Goal: Task Accomplishment & Management: Manage account settings

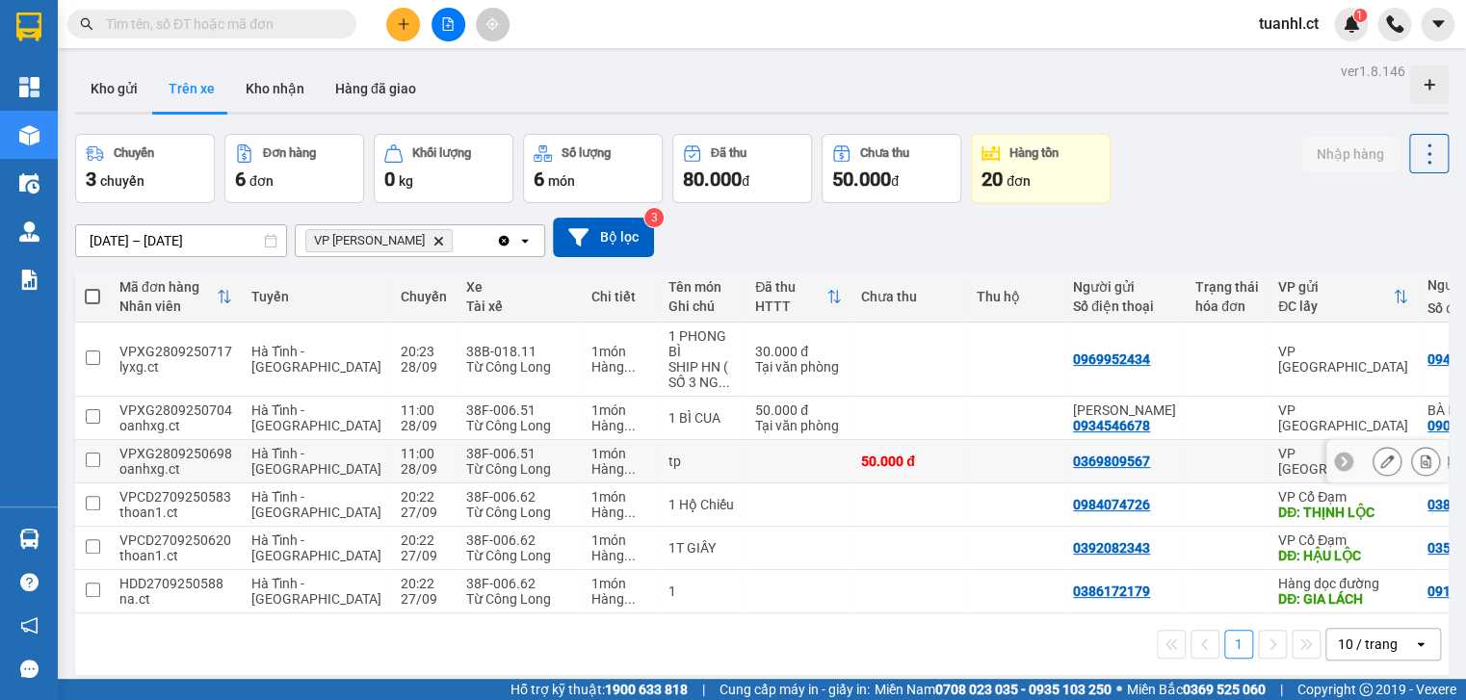
click at [127, 461] on div "oanhxg.ct" at bounding box center [175, 468] width 113 height 15
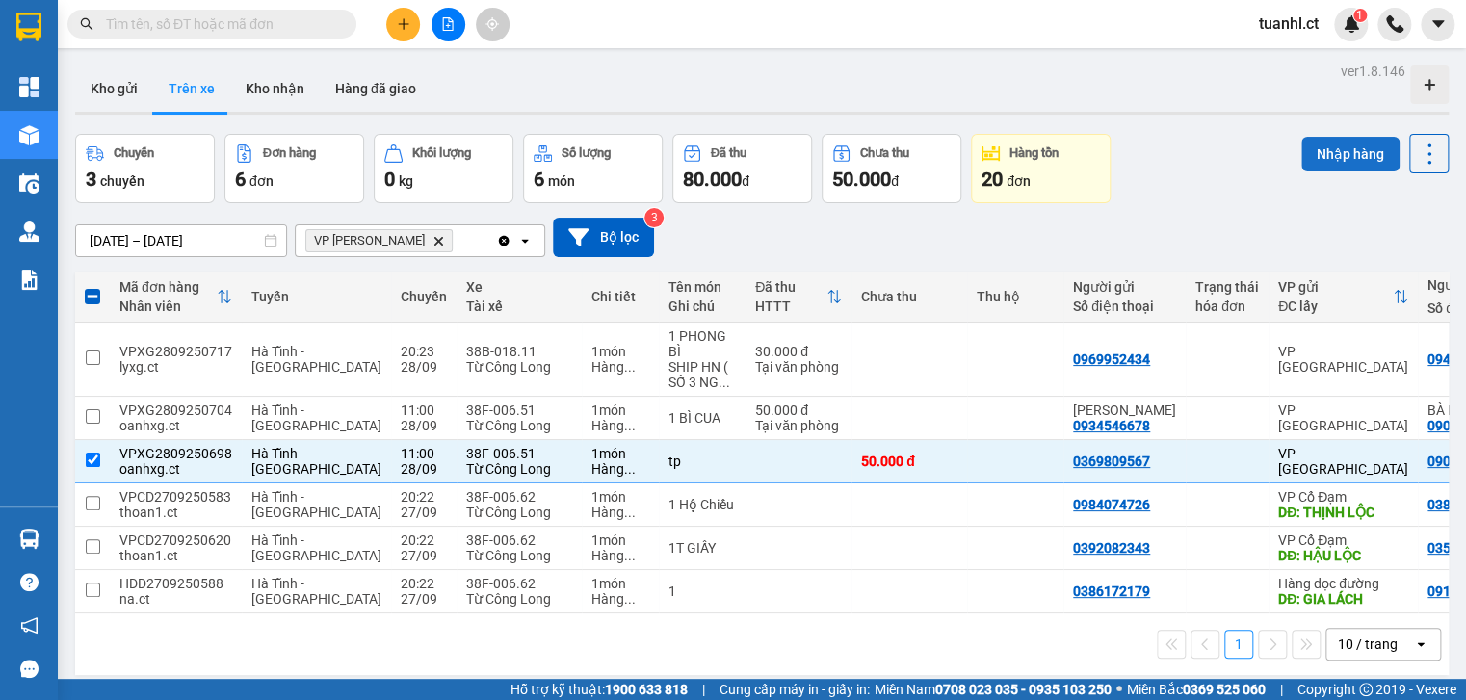
click at [1334, 143] on button "Nhập hàng" at bounding box center [1350, 154] width 98 height 35
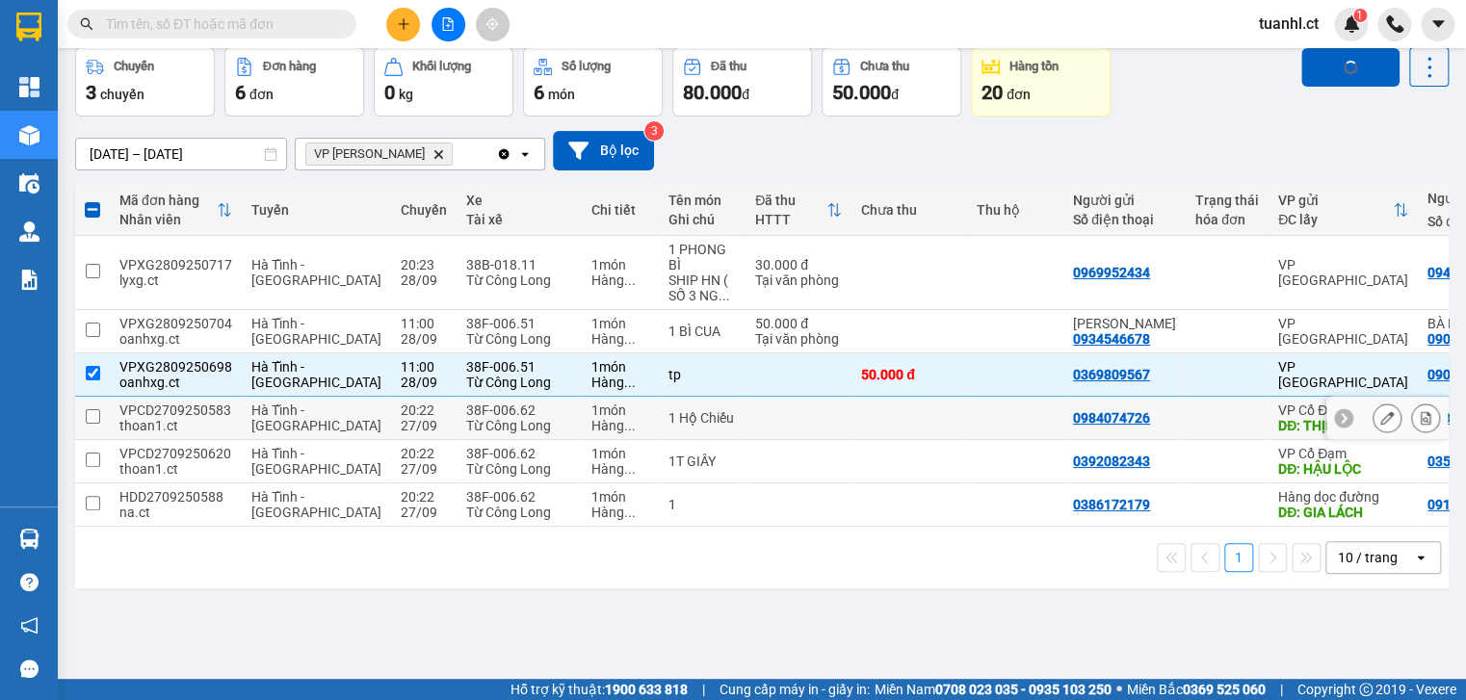
scroll to position [89, 0]
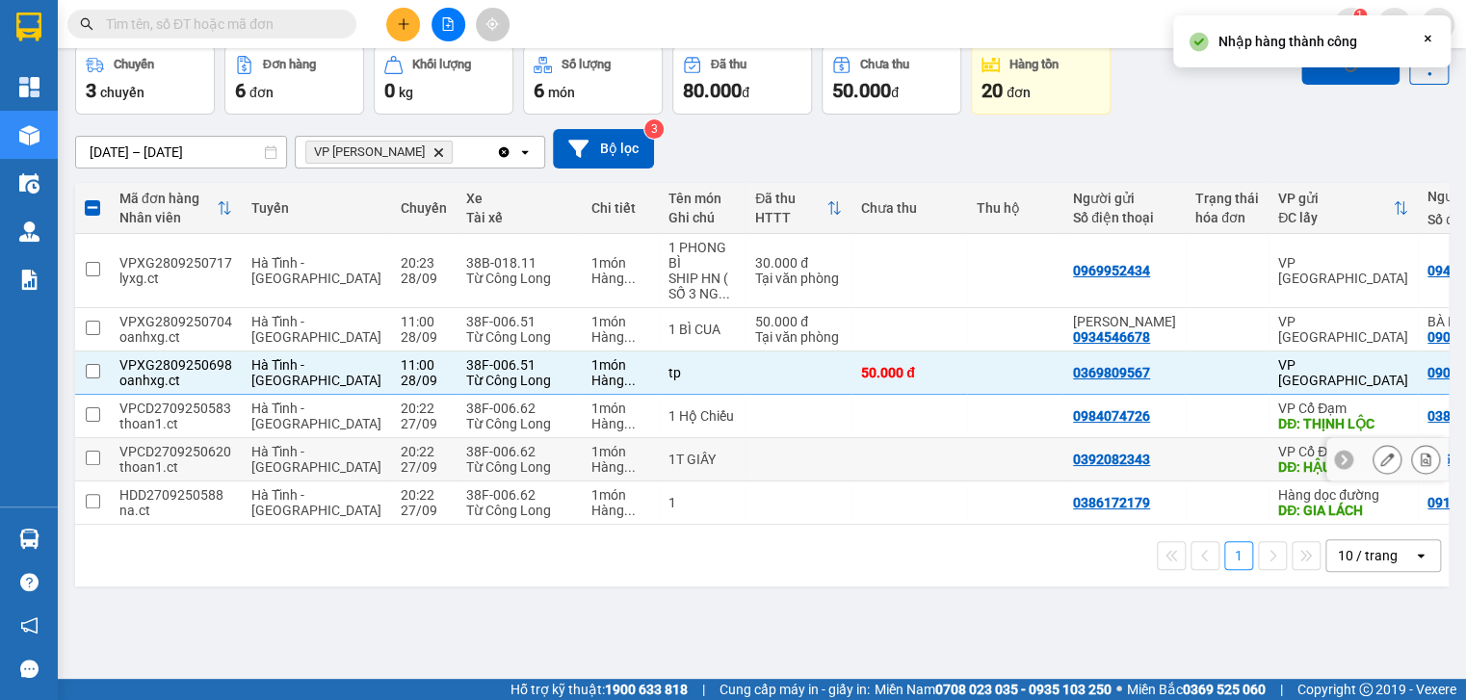
checkbox input "false"
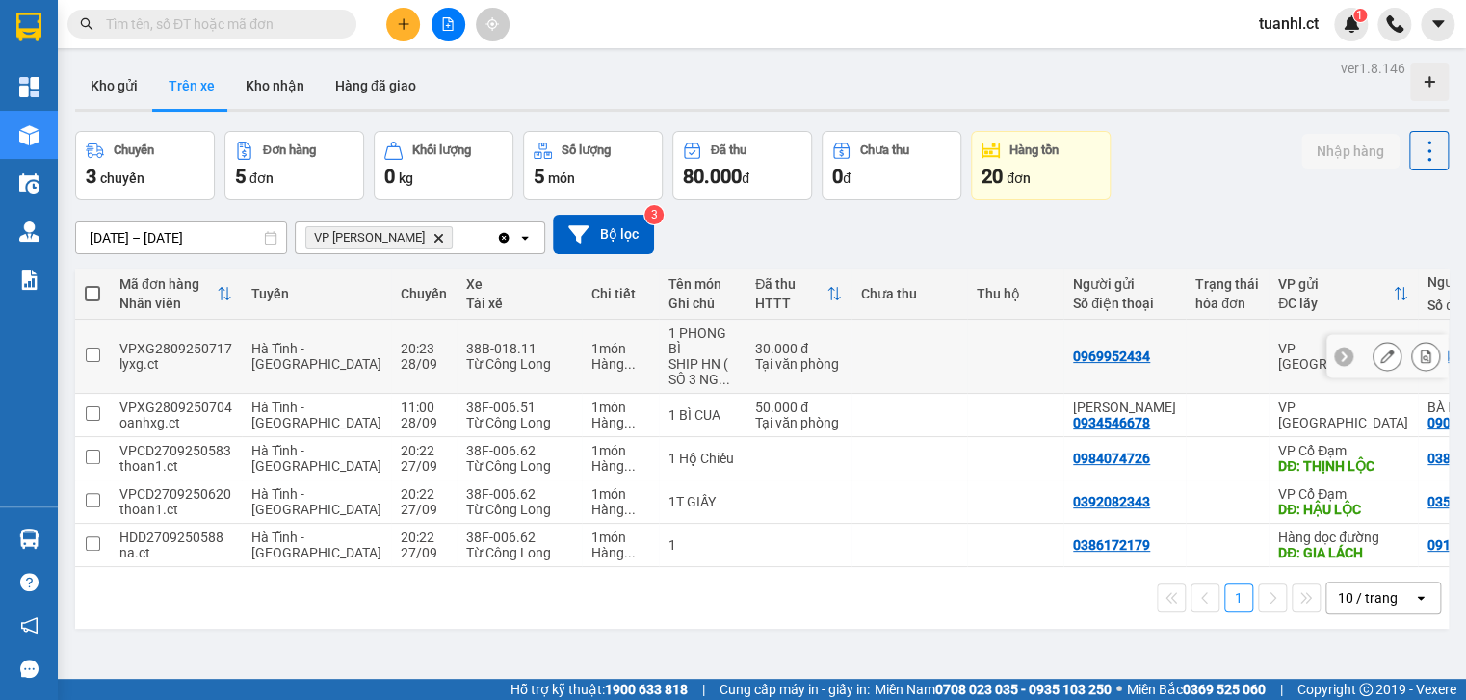
scroll to position [0, 0]
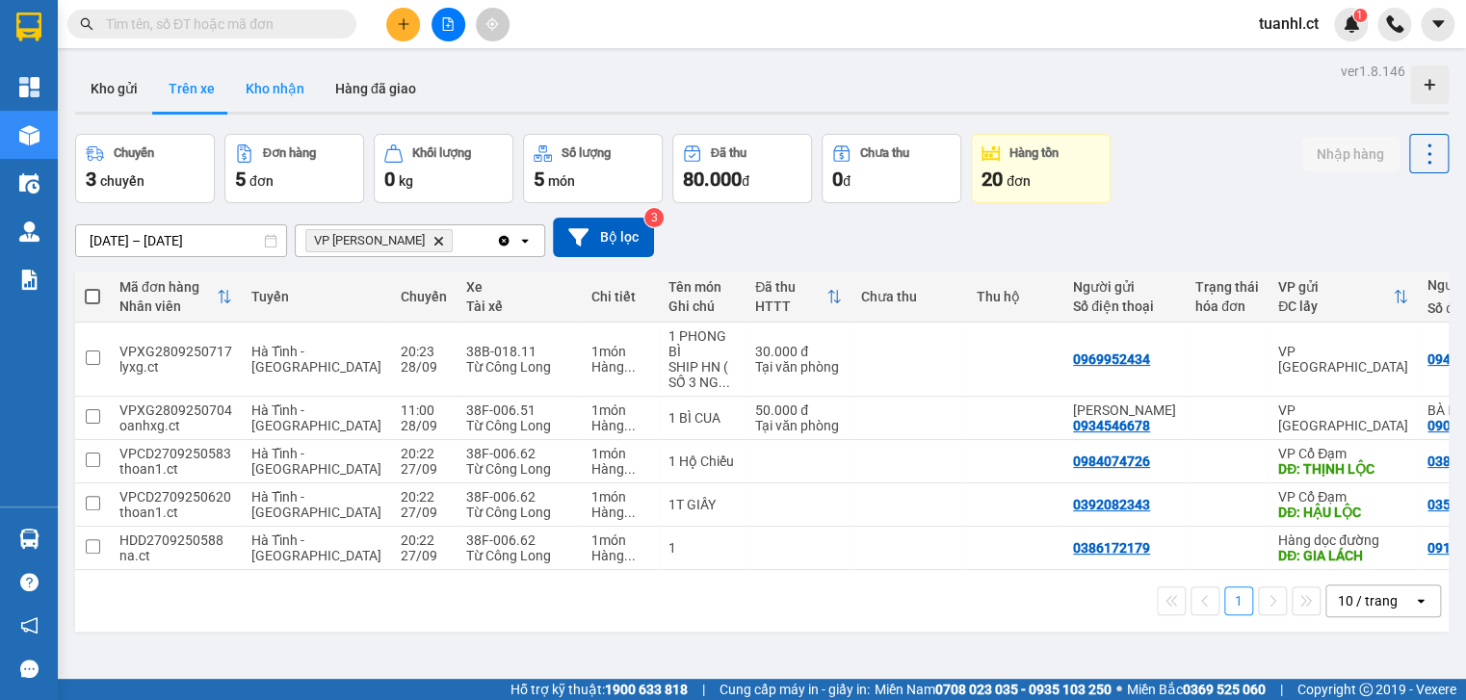
click at [281, 93] on button "Kho nhận" at bounding box center [275, 89] width 90 height 46
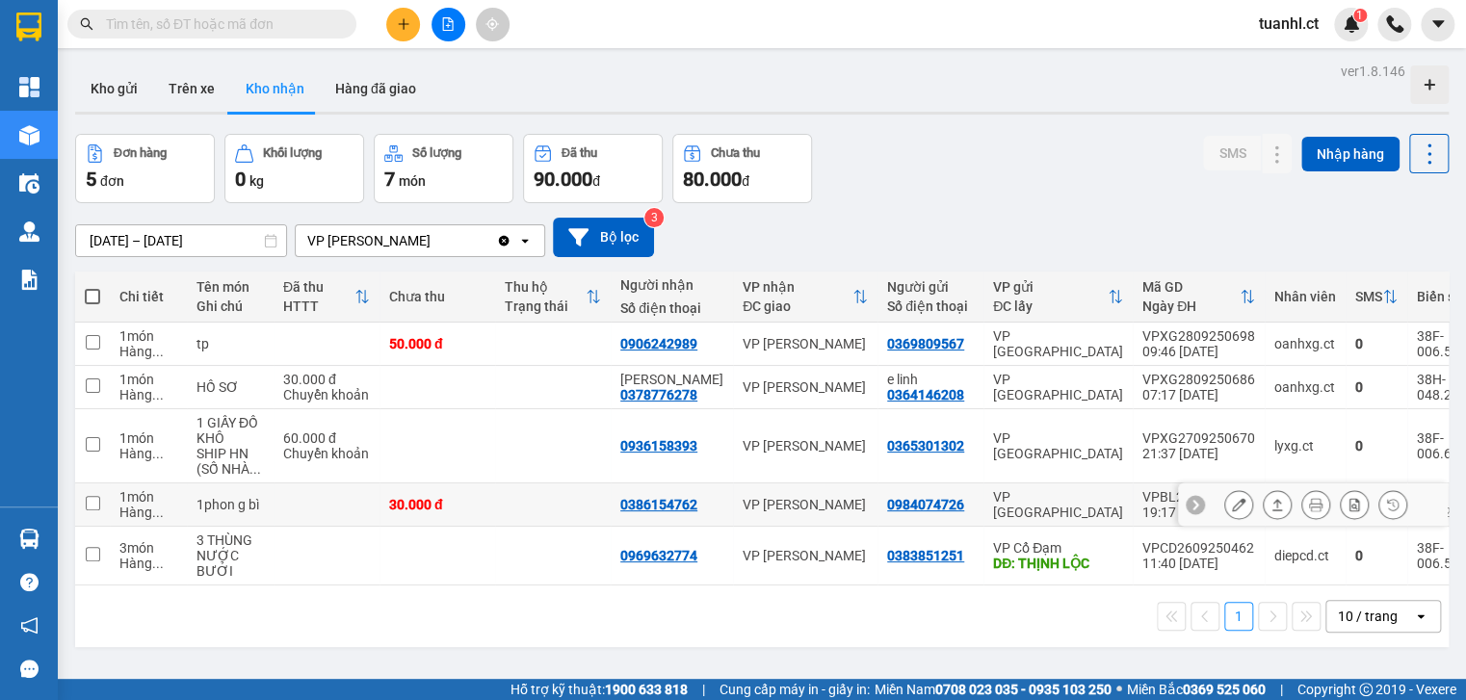
click at [1232, 508] on icon at bounding box center [1238, 504] width 13 height 13
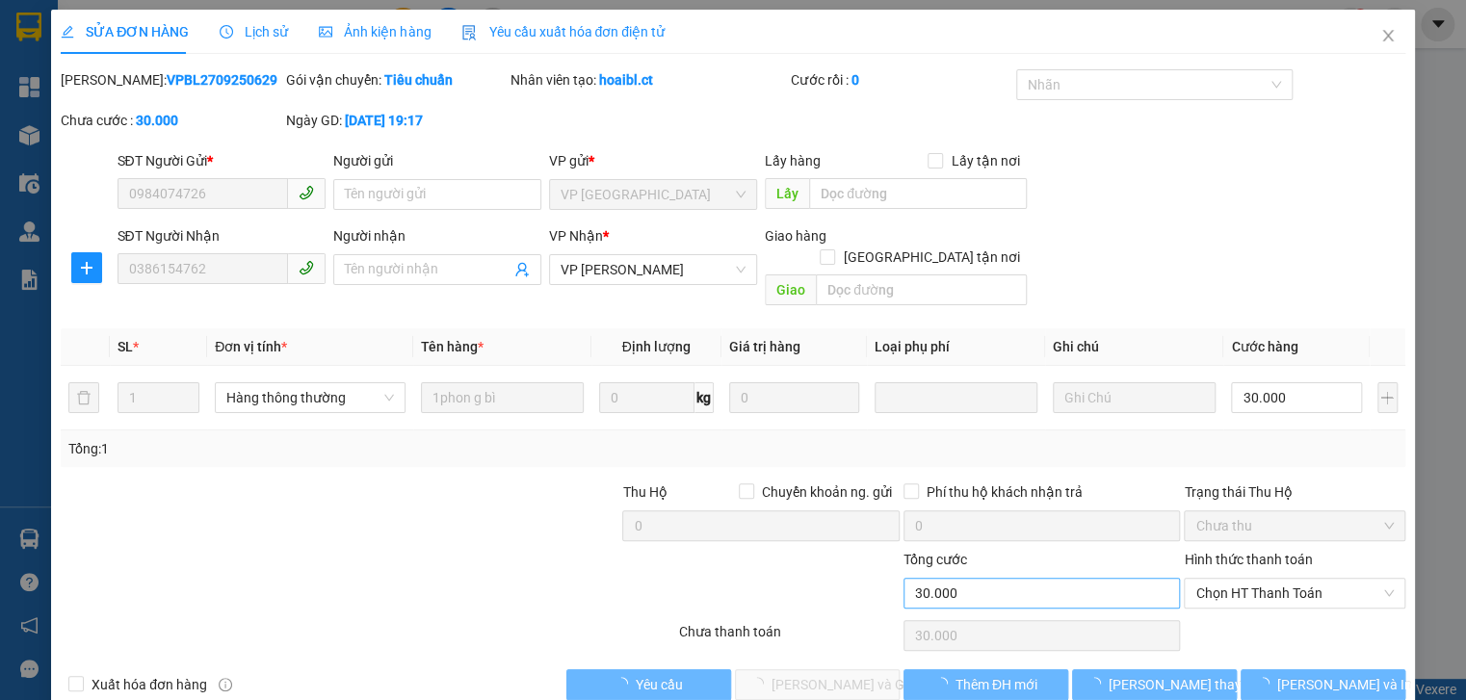
type input "0984074726"
type input "0386154762"
type input "30.000"
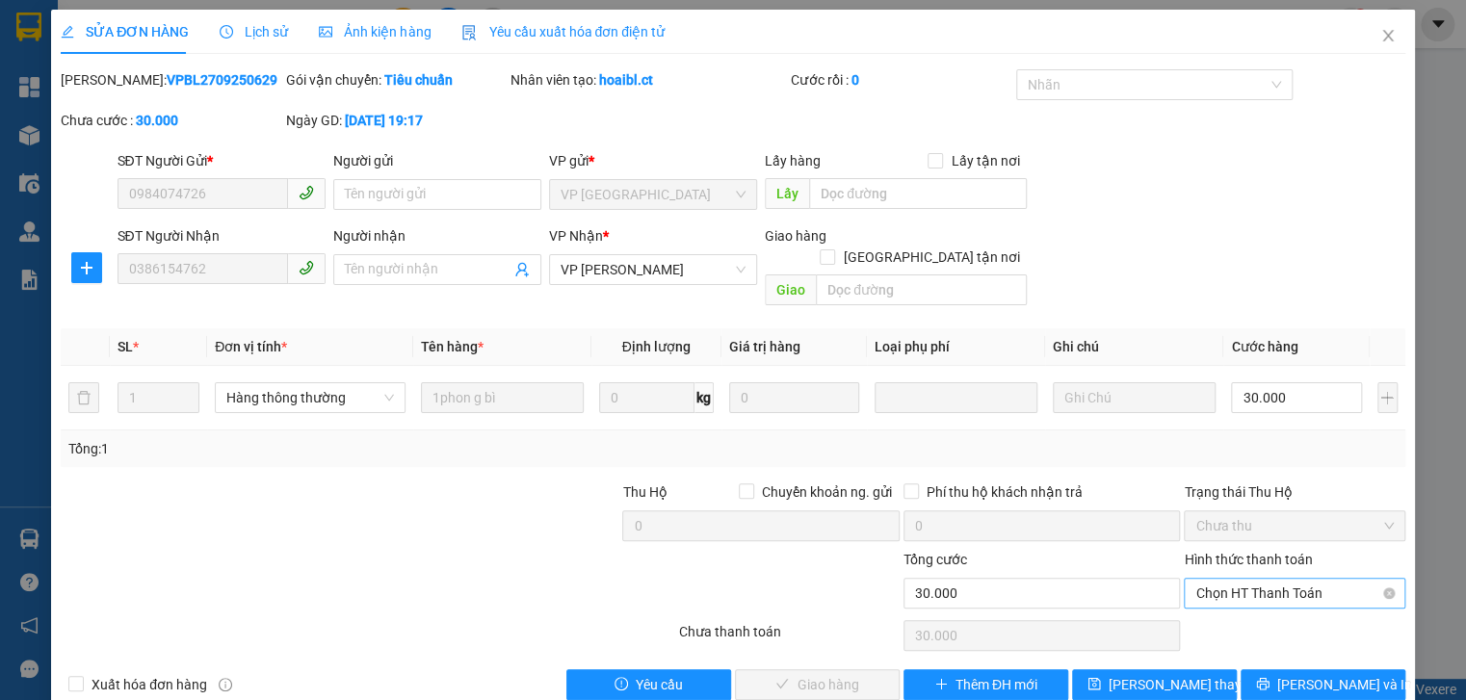
click at [1227, 579] on span "Chọn HT Thanh Toán" at bounding box center [1294, 593] width 197 height 29
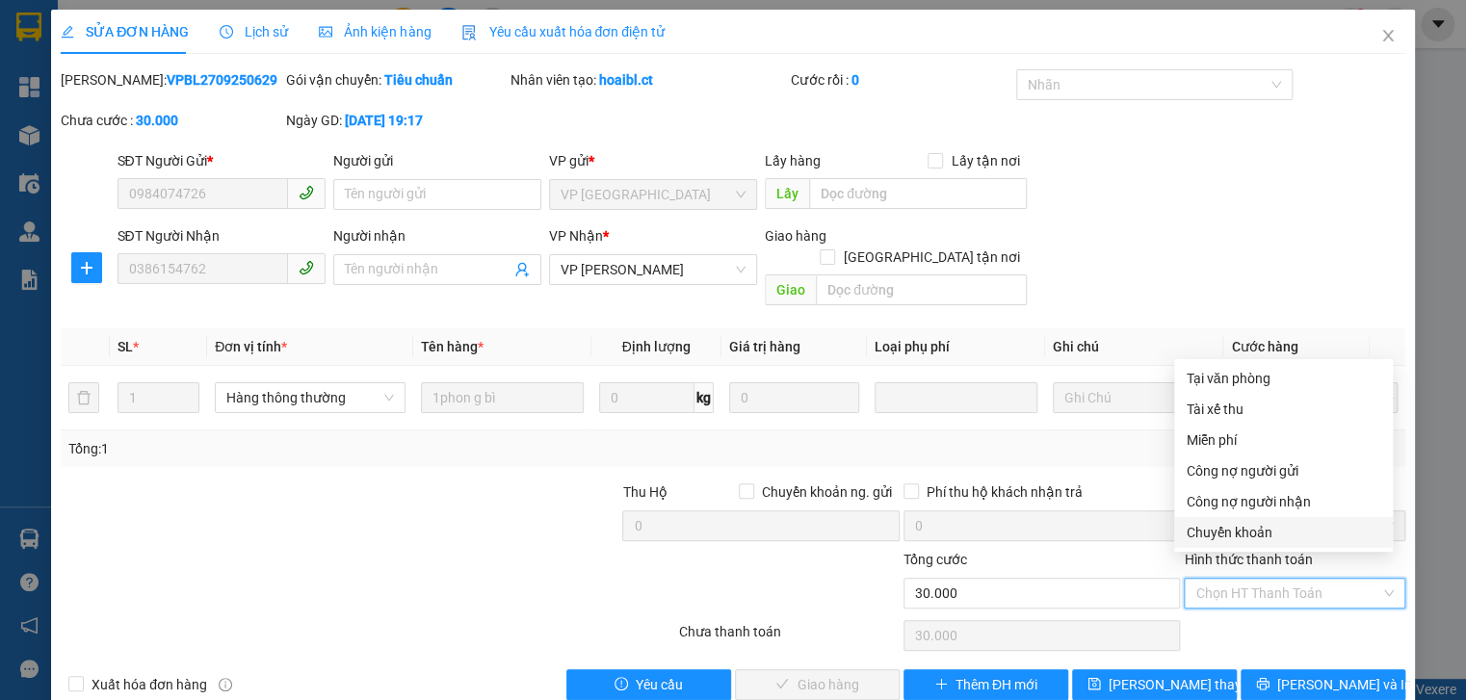
click at [1206, 539] on div "Chuyển khoản" at bounding box center [1284, 532] width 196 height 21
type input "0"
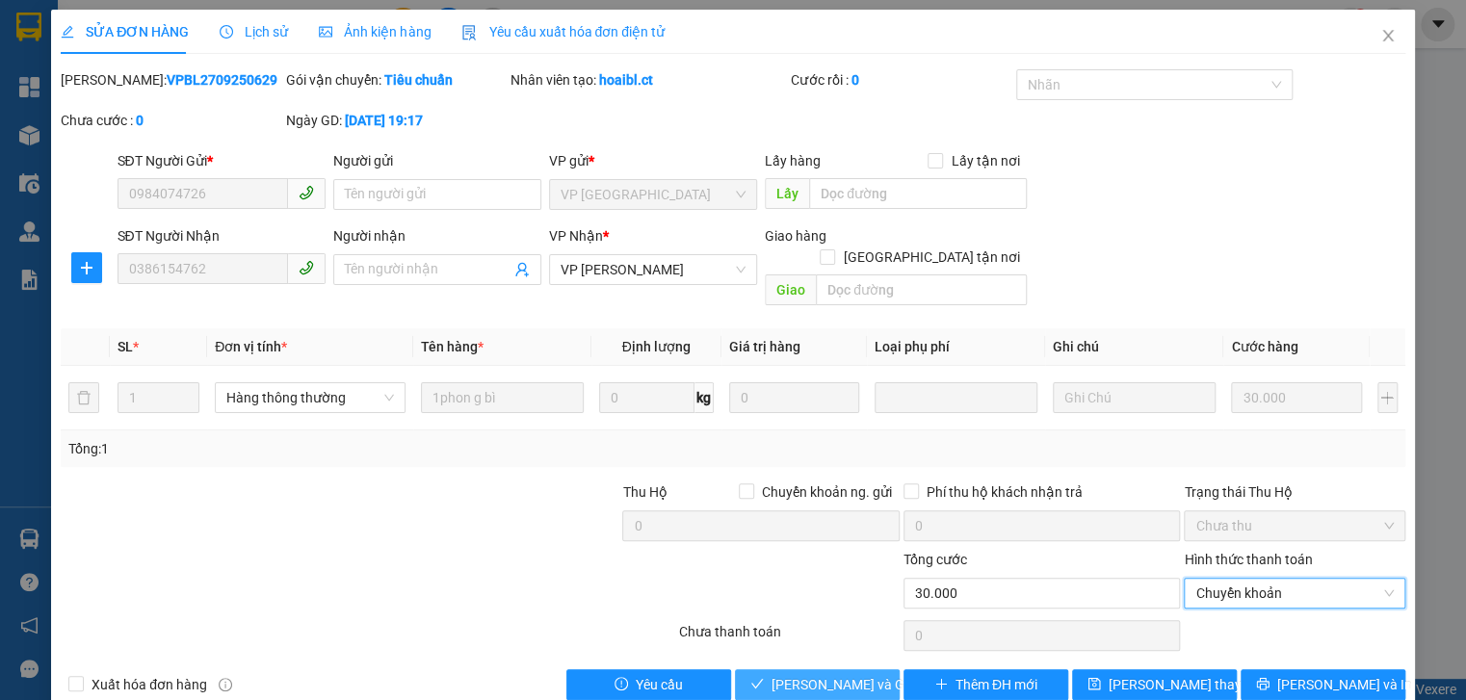
click at [823, 675] on button "[PERSON_NAME] và Giao hàng" at bounding box center [817, 685] width 165 height 31
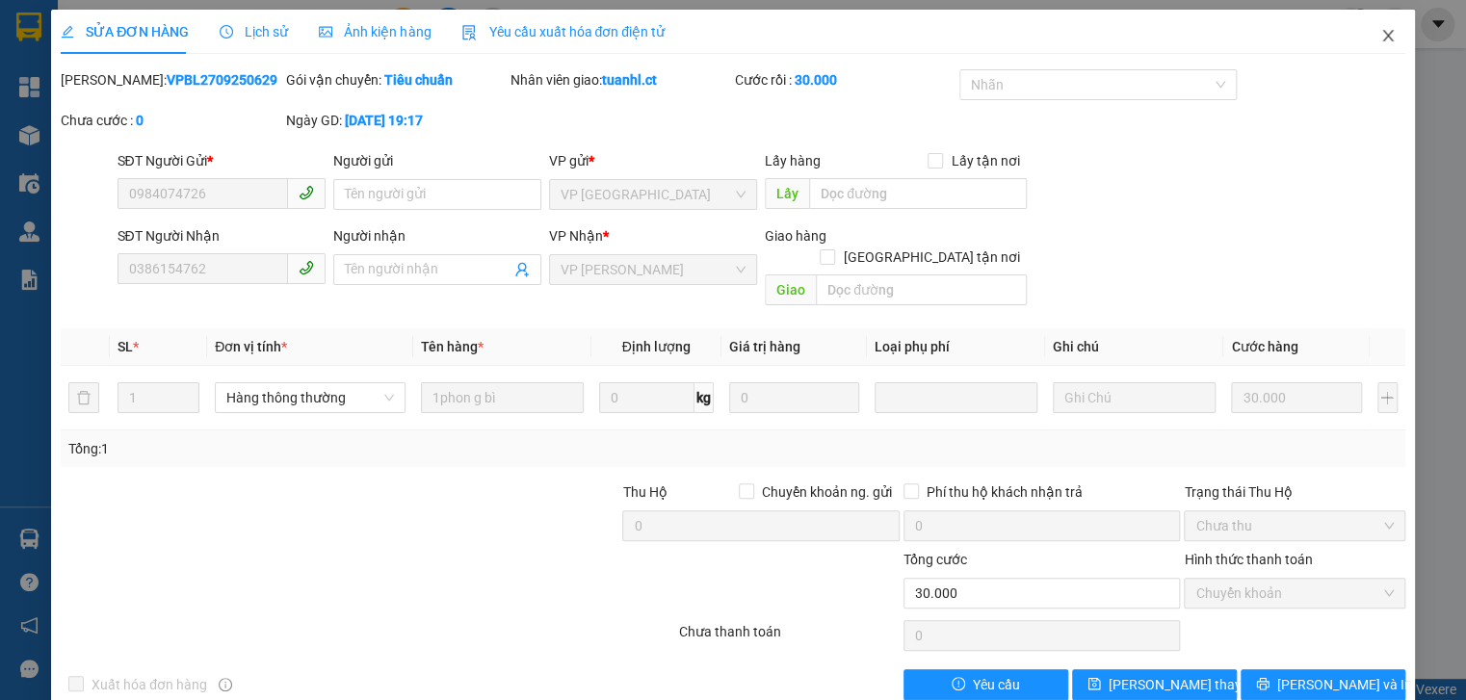
click at [1381, 36] on icon "close" at bounding box center [1387, 35] width 15 height 15
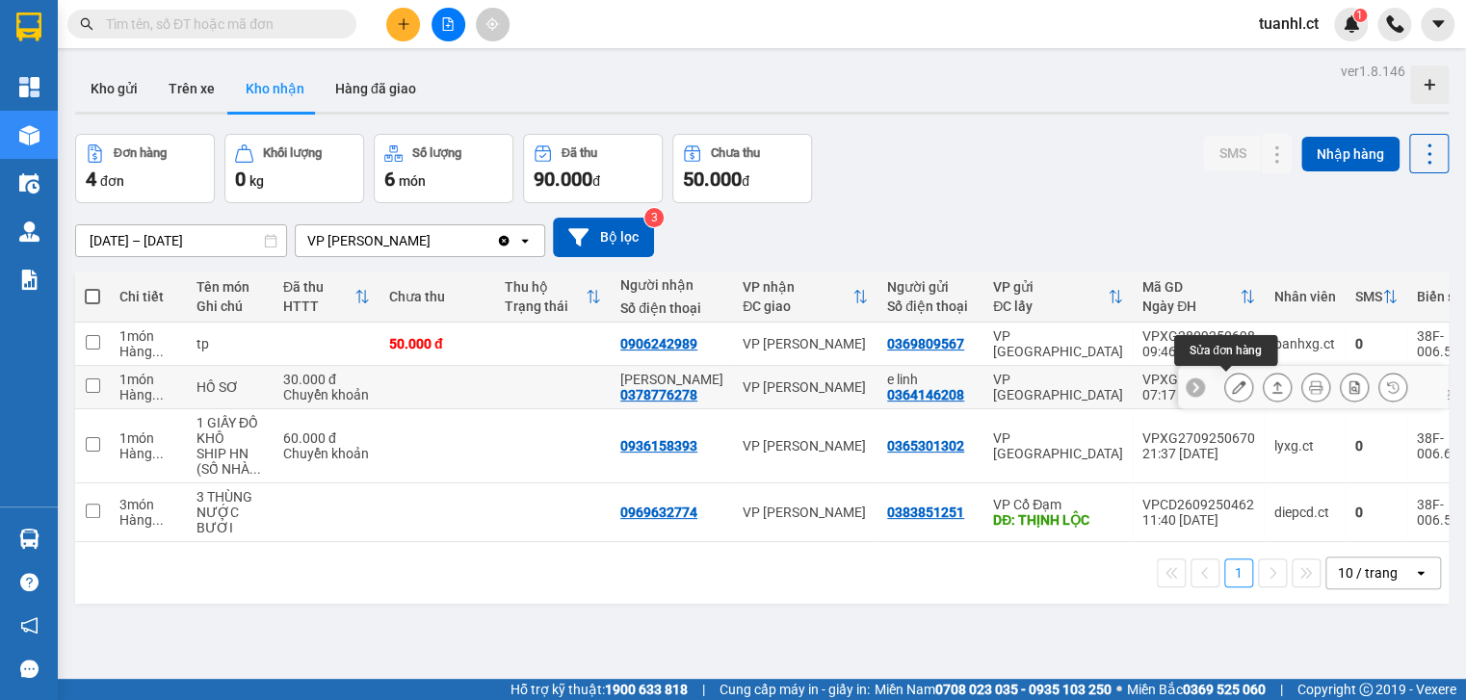
click at [1232, 384] on icon at bounding box center [1238, 387] width 13 height 13
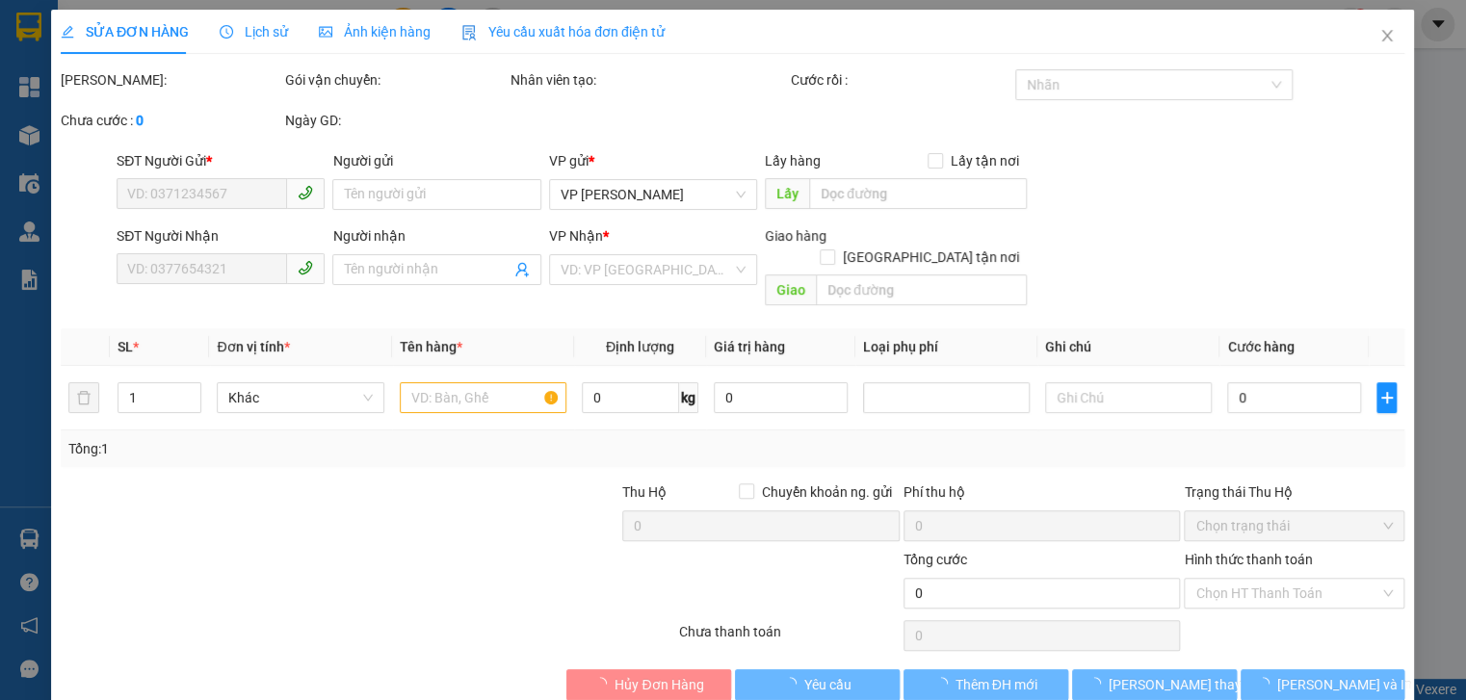
type input "0364146208"
type input "e linh"
type input "0378776278"
type input "[PERSON_NAME]"
type input "30.000"
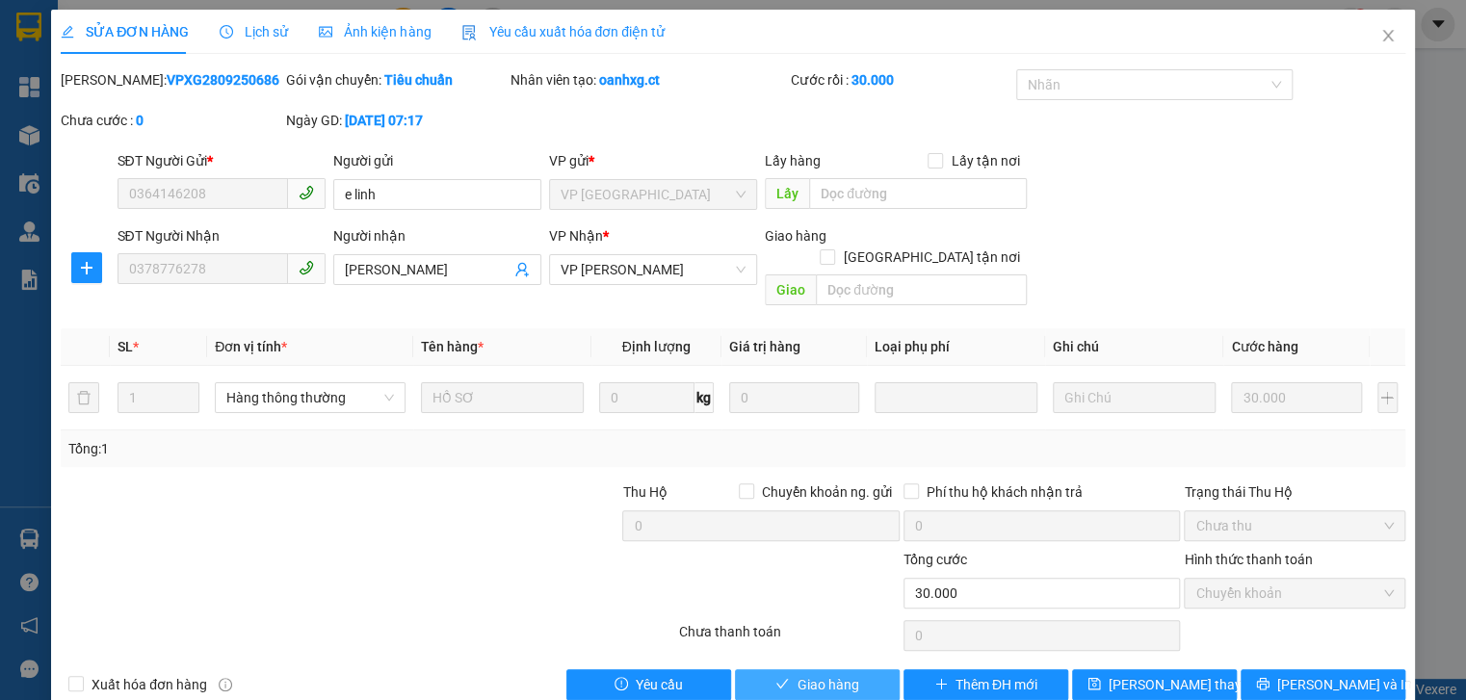
click at [812, 674] on span "Giao hàng" at bounding box center [828, 684] width 62 height 21
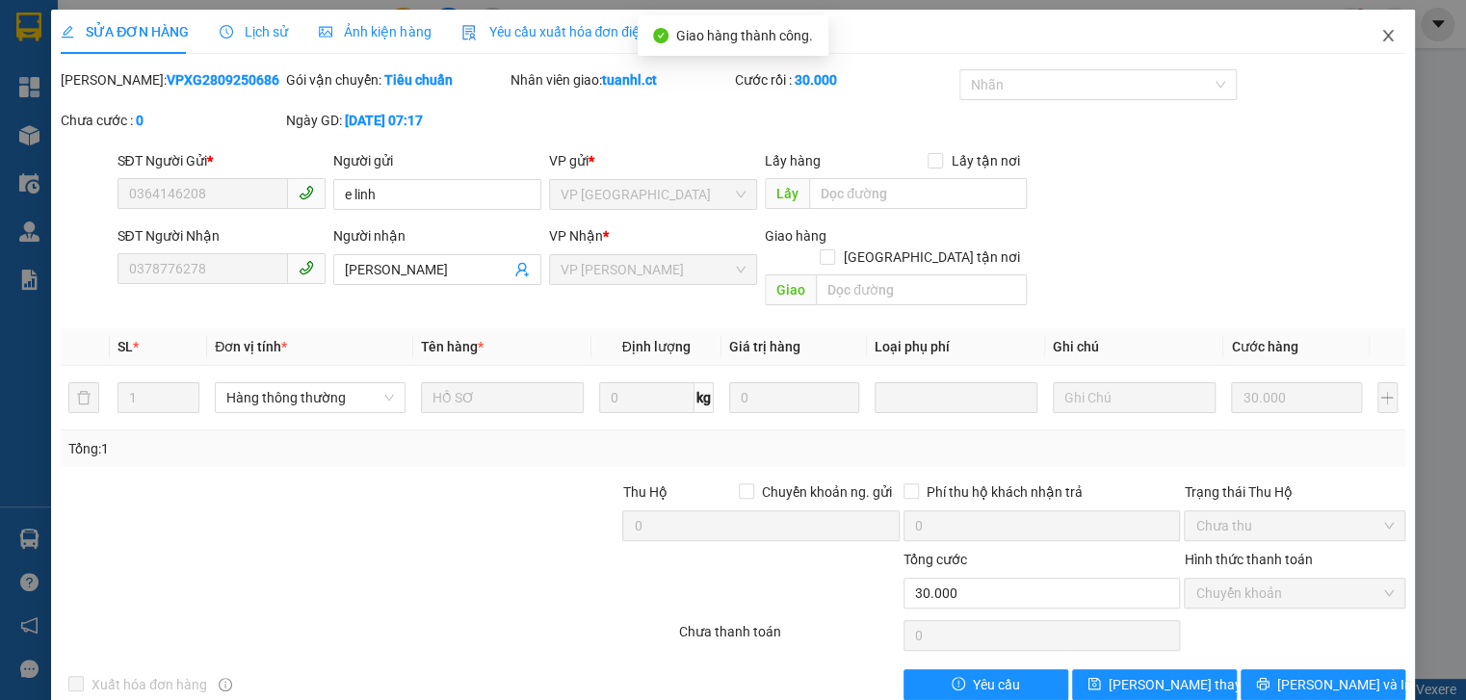
click at [1380, 39] on icon "close" at bounding box center [1387, 35] width 15 height 15
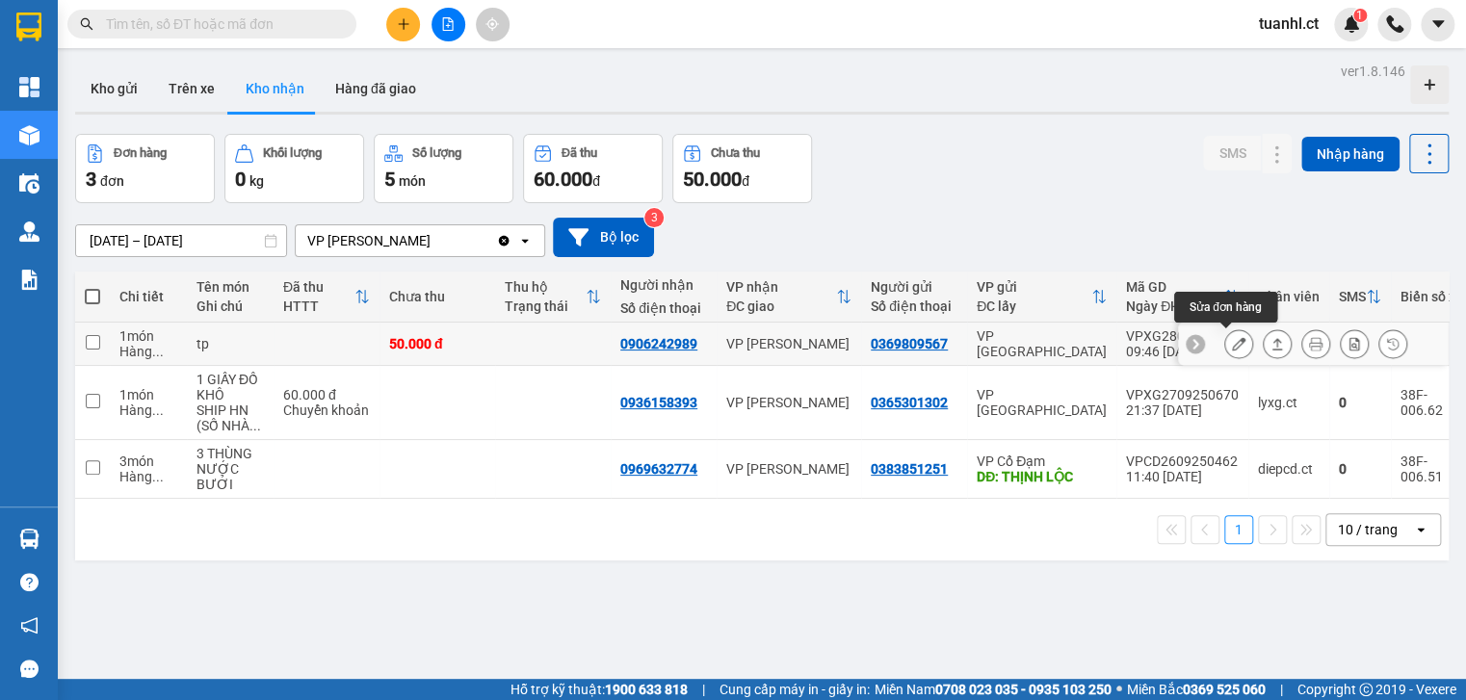
click at [1234, 343] on button at bounding box center [1238, 345] width 27 height 34
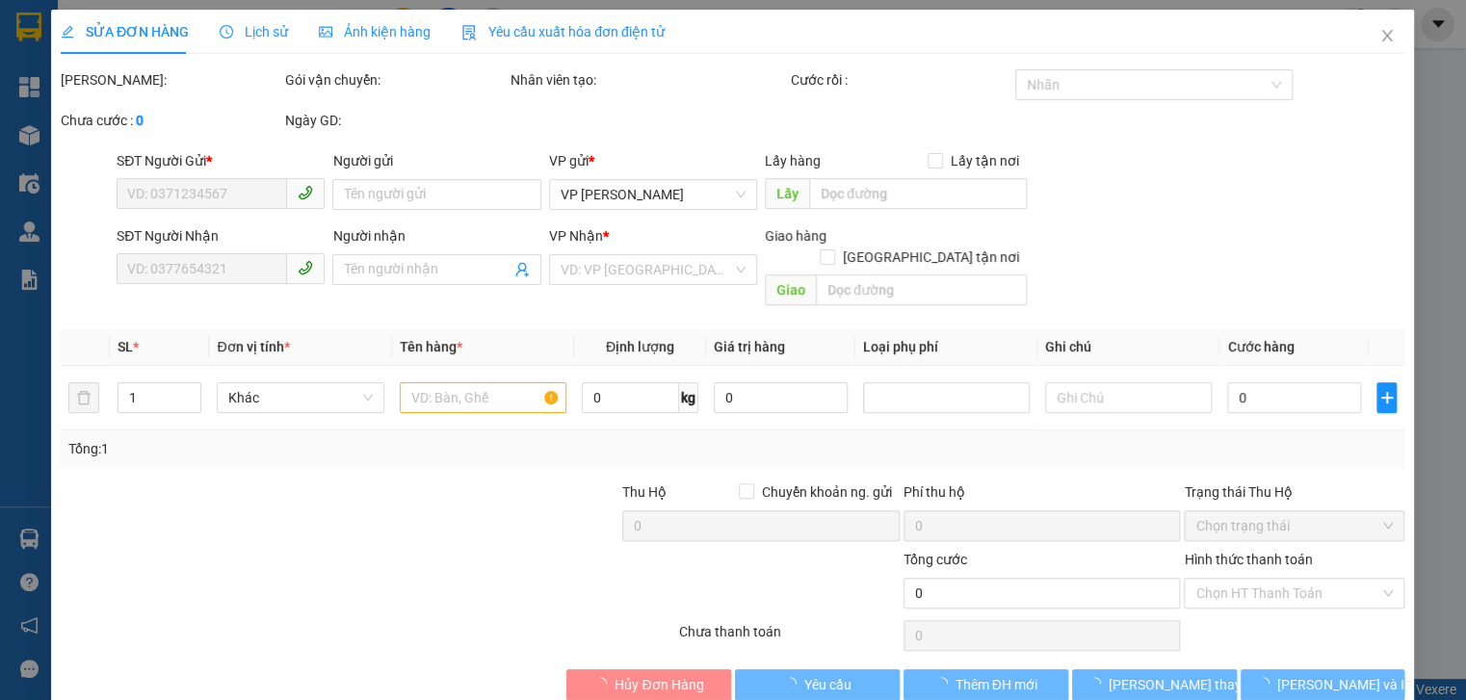
type input "0369809567"
type input "0906242989"
type input "50.000"
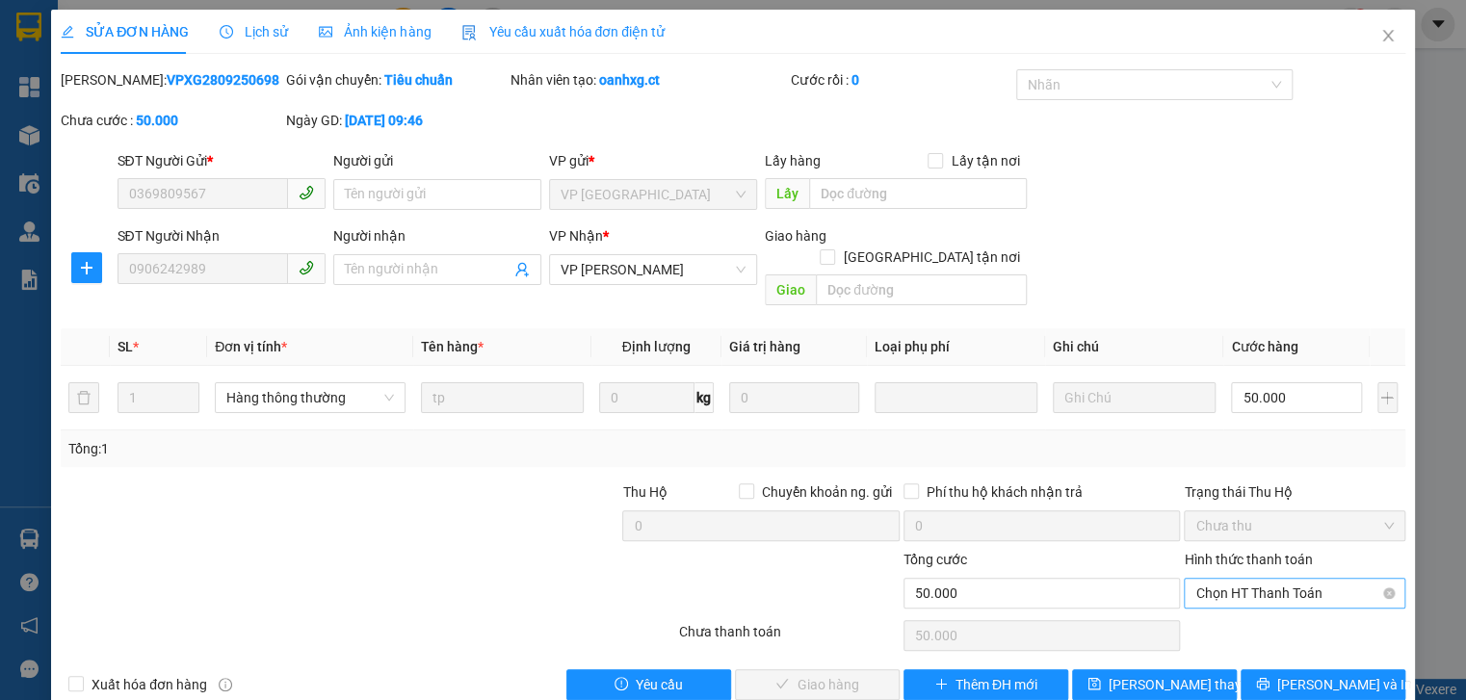
click at [1275, 579] on span "Chọn HT Thanh Toán" at bounding box center [1294, 593] width 197 height 29
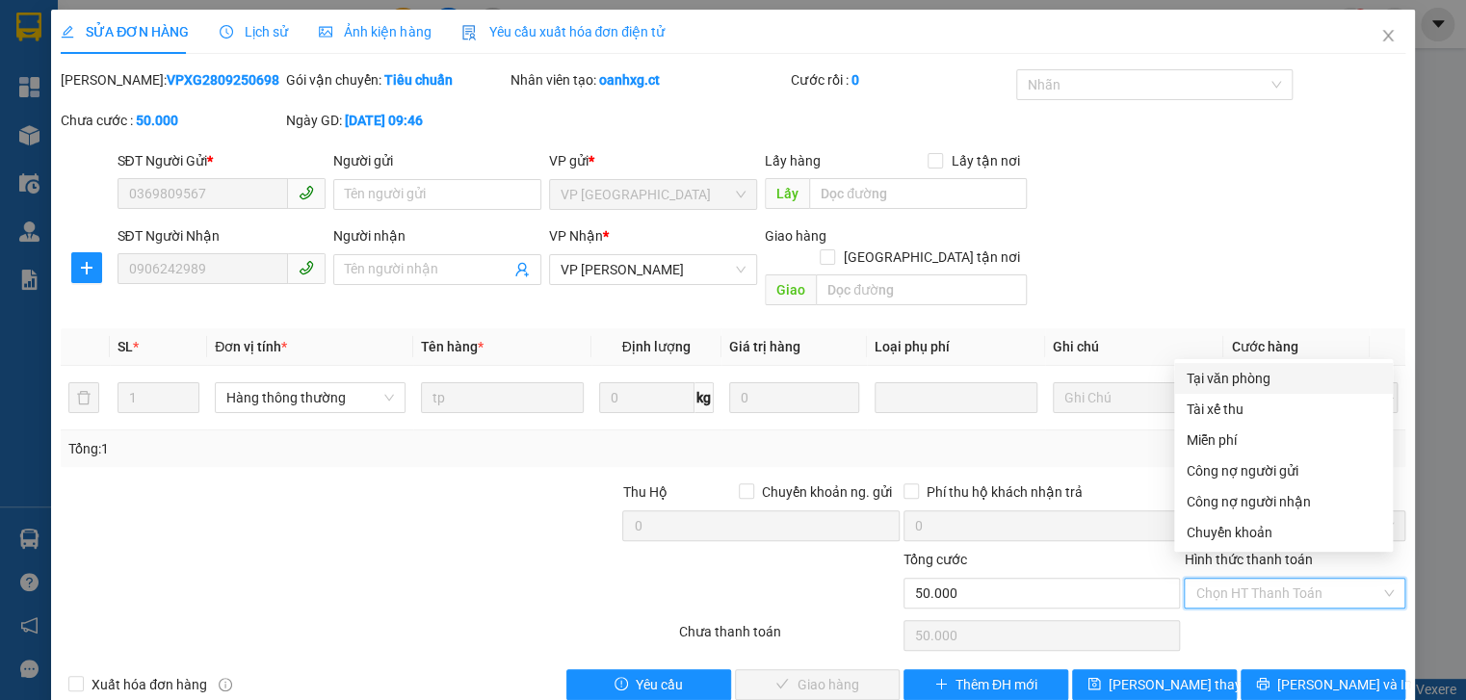
click at [1249, 385] on div "Tại văn phòng" at bounding box center [1284, 378] width 196 height 21
type input "0"
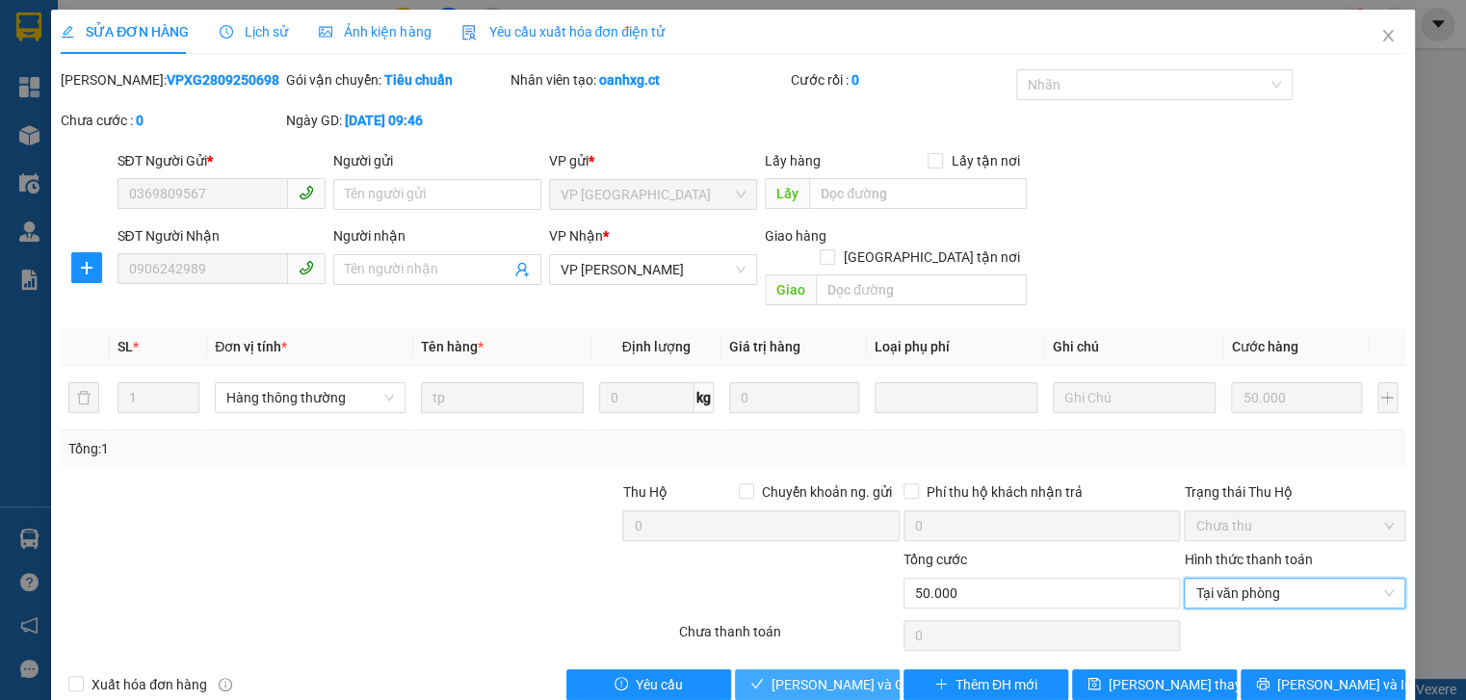
click at [850, 674] on span "[PERSON_NAME] và Giao hàng" at bounding box center [864, 684] width 185 height 21
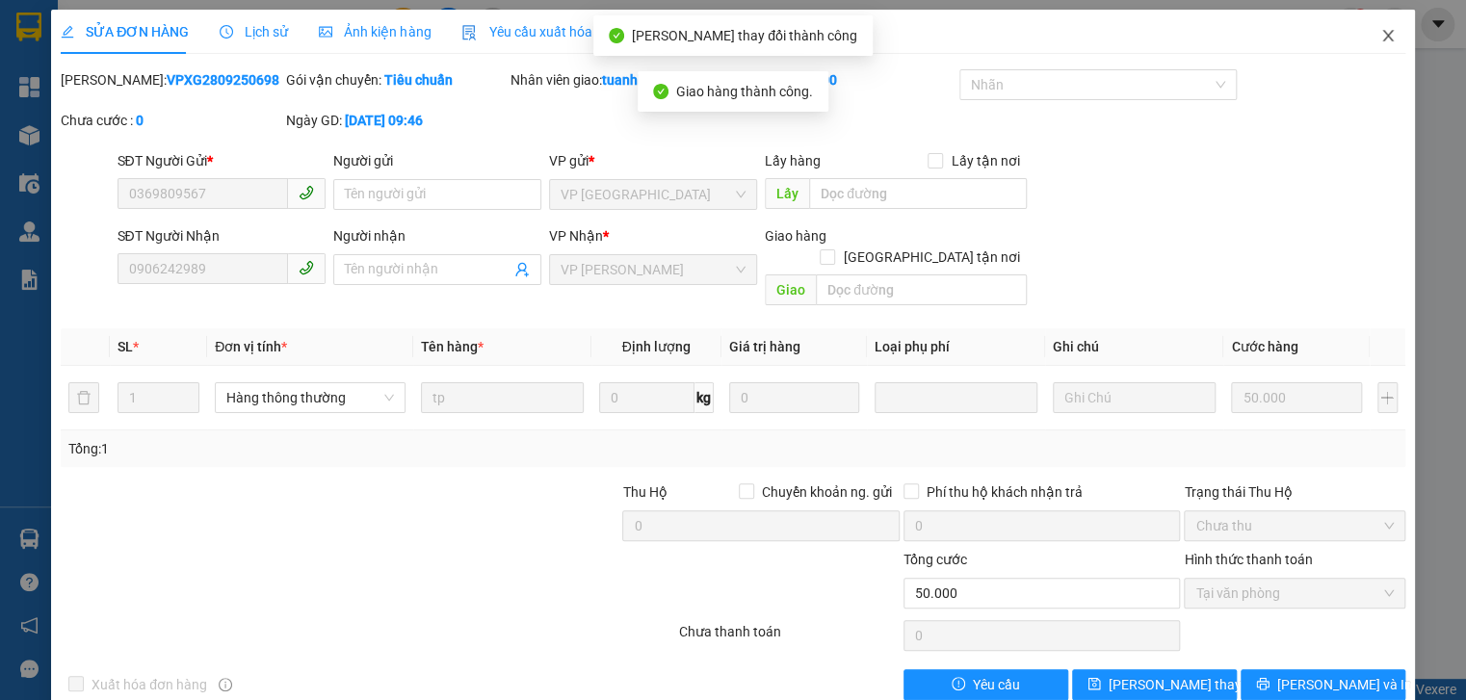
click at [1380, 39] on icon "close" at bounding box center [1387, 35] width 15 height 15
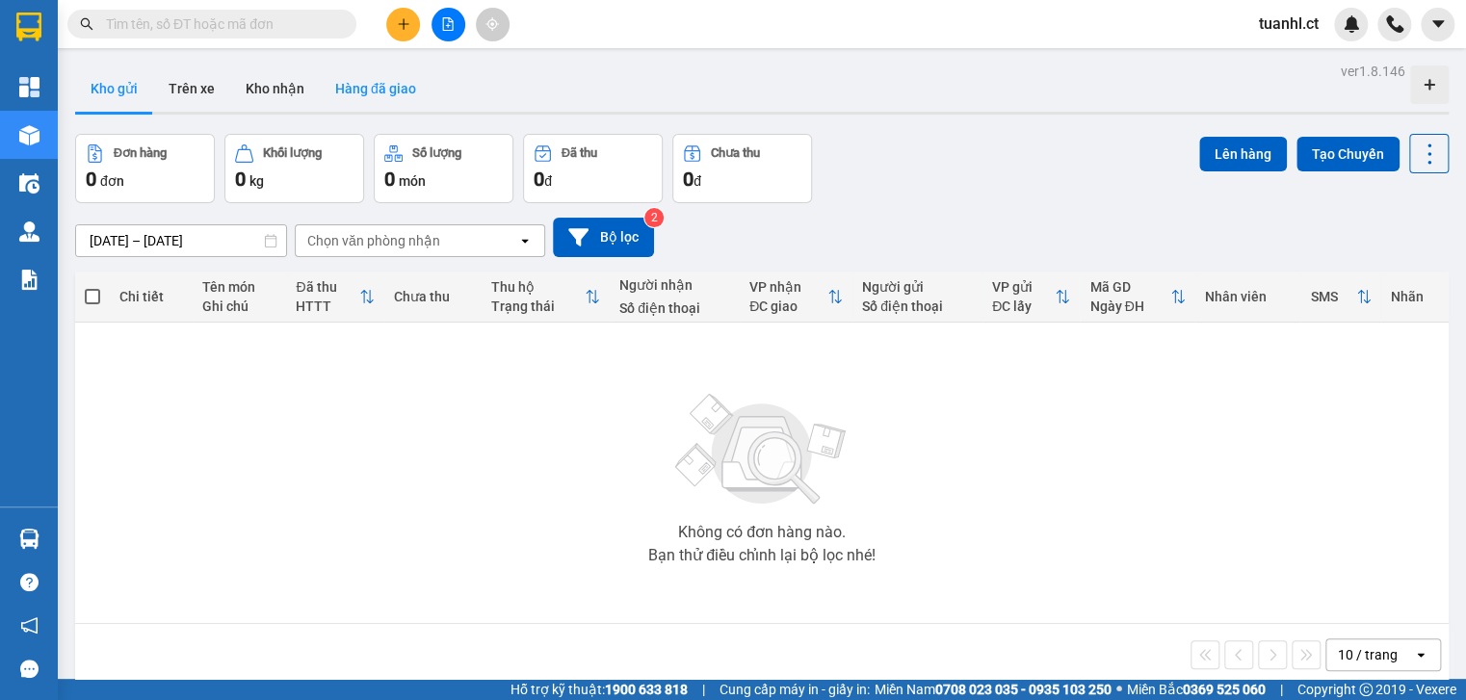
click at [379, 96] on button "Hàng đã giao" at bounding box center [376, 89] width 112 height 46
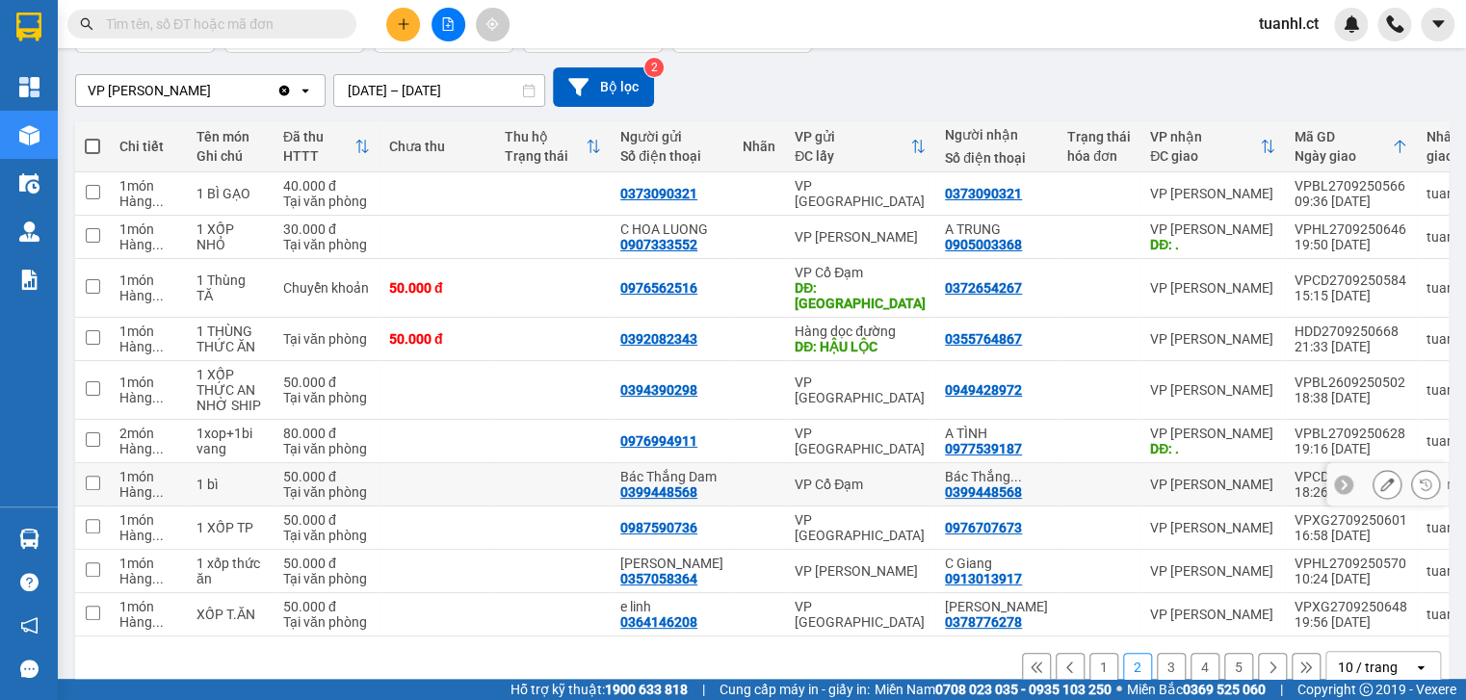
scroll to position [206, 0]
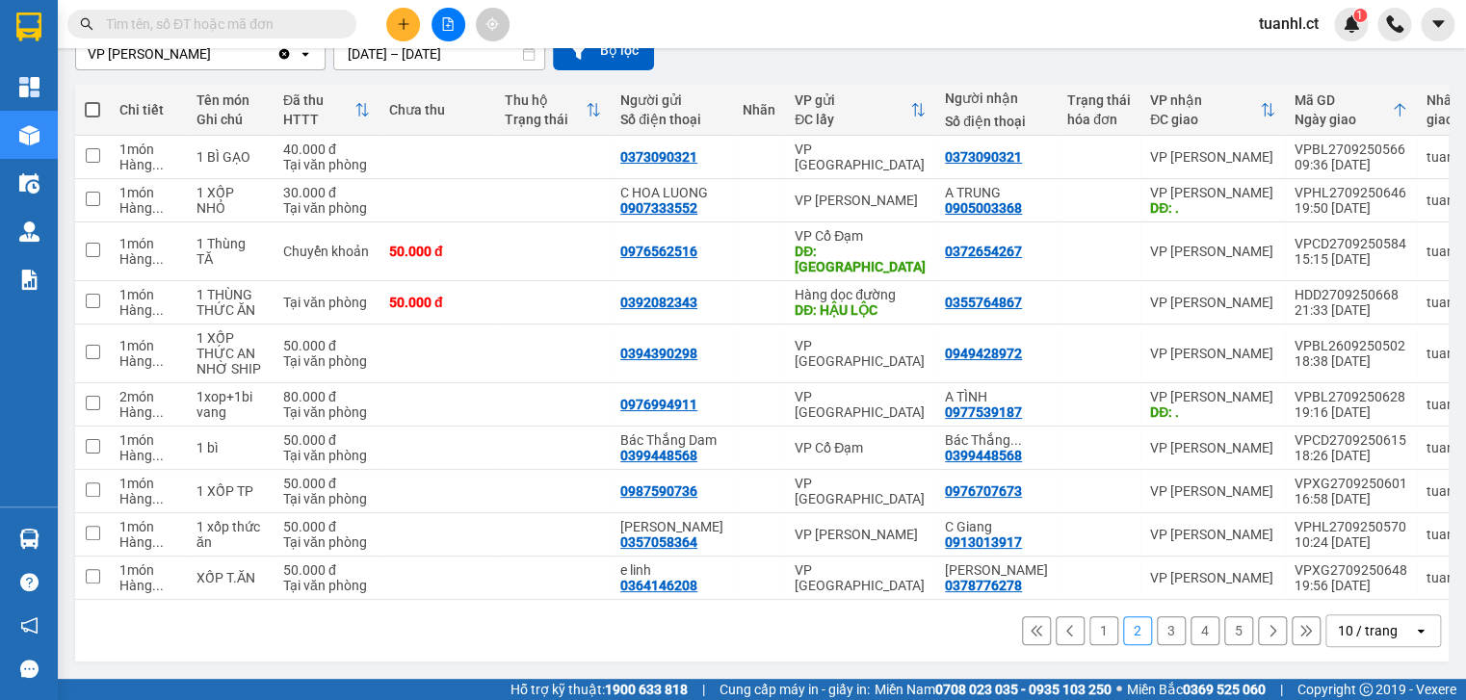
click at [1157, 634] on button "3" at bounding box center [1171, 631] width 29 height 29
